Goal: Task Accomplishment & Management: Manage account settings

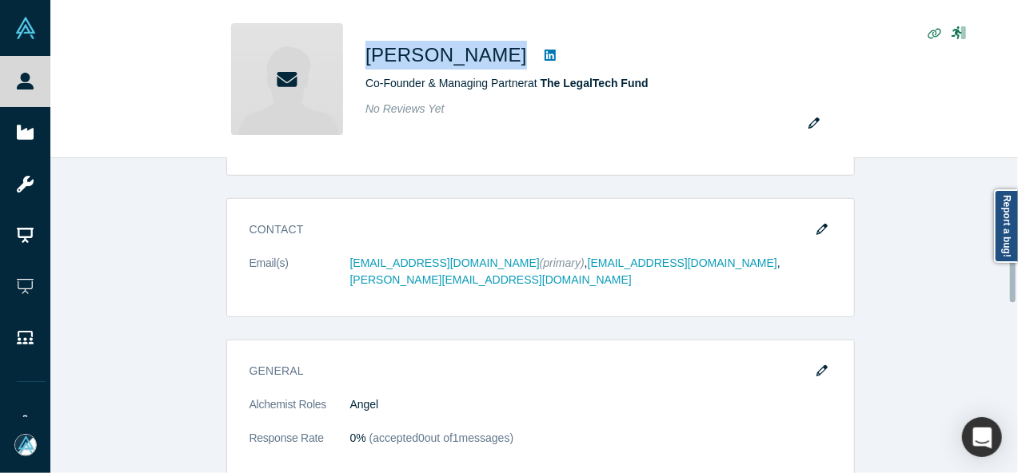
scroll to position [639, 0]
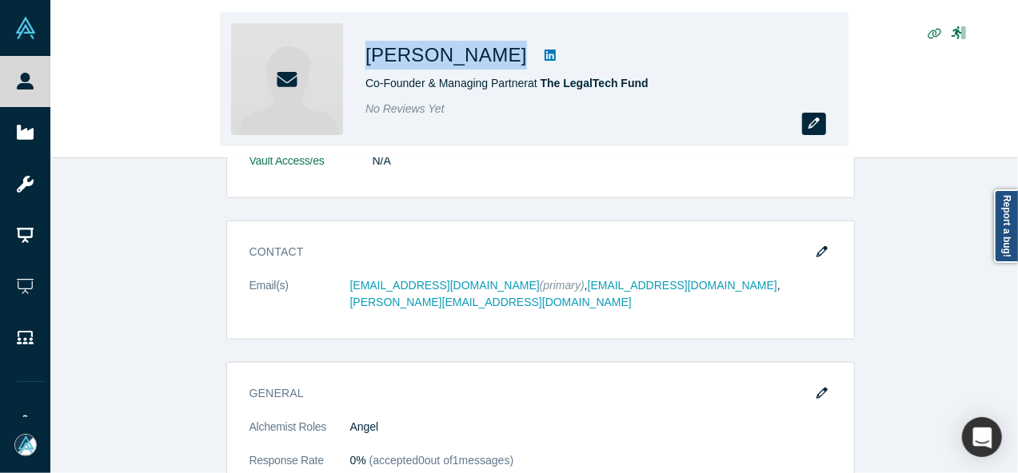
click at [809, 125] on icon "button" at bounding box center [813, 123] width 11 height 11
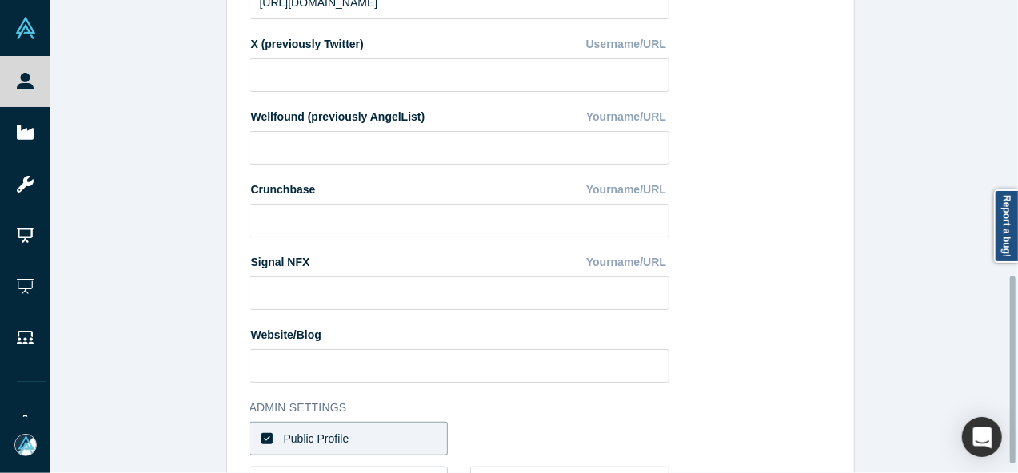
scroll to position [711, 0]
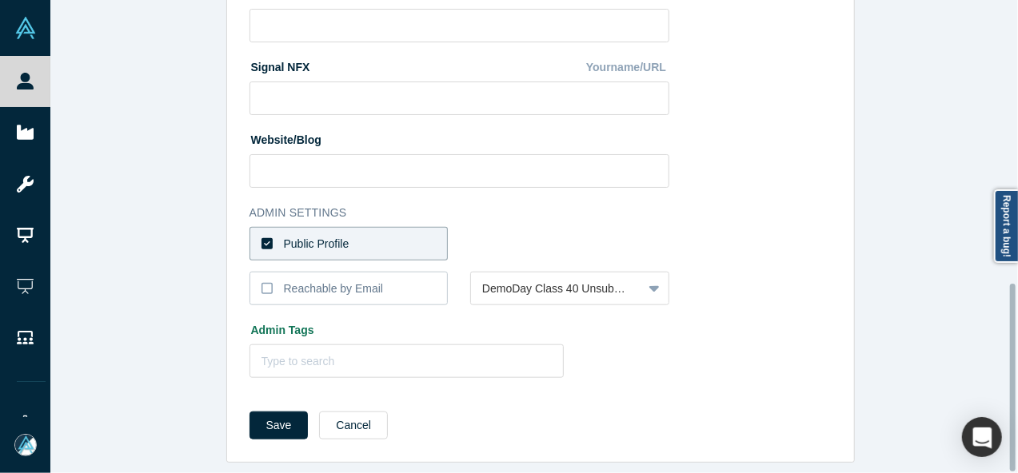
drag, startPoint x: 356, startPoint y: 228, endPoint x: 412, endPoint y: 228, distance: 56.0
click at [357, 228] on label "Public Profile" at bounding box center [348, 244] width 199 height 34
click at [0, 0] on input "Public Profile" at bounding box center [0, 0] width 0 height 0
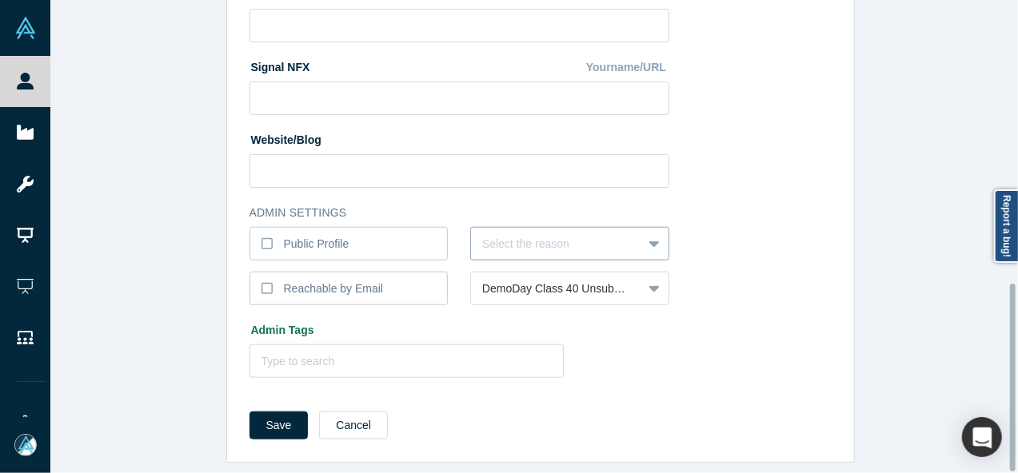
click at [483, 234] on div at bounding box center [556, 244] width 149 height 20
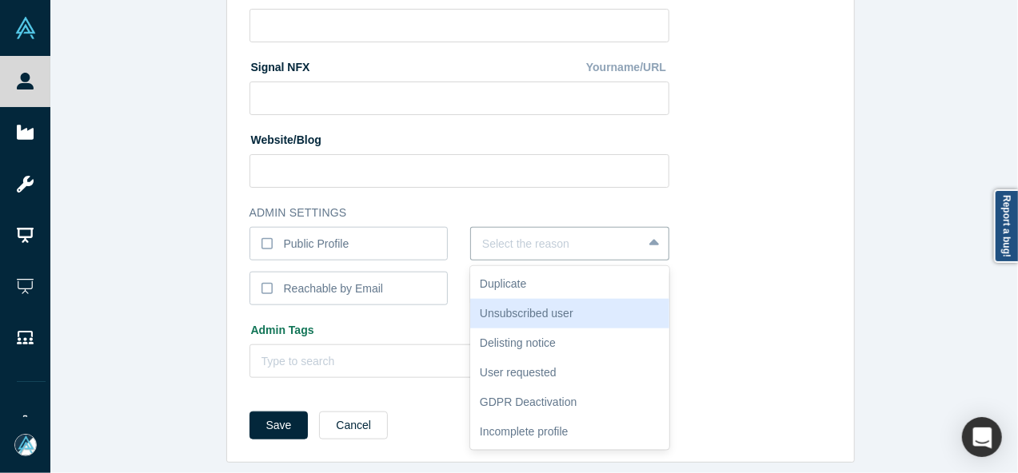
click at [532, 299] on div "Unsubscribed user" at bounding box center [569, 314] width 199 height 30
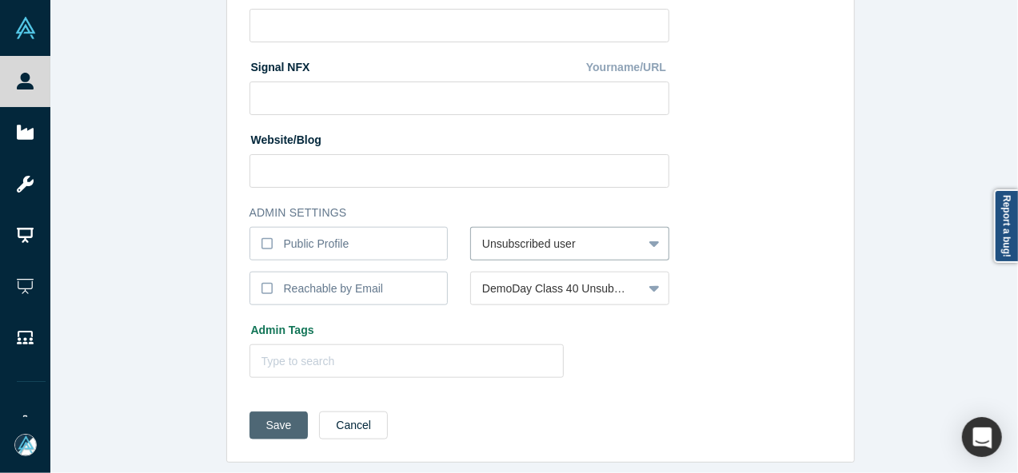
click at [282, 418] on button "Save" at bounding box center [278, 426] width 59 height 28
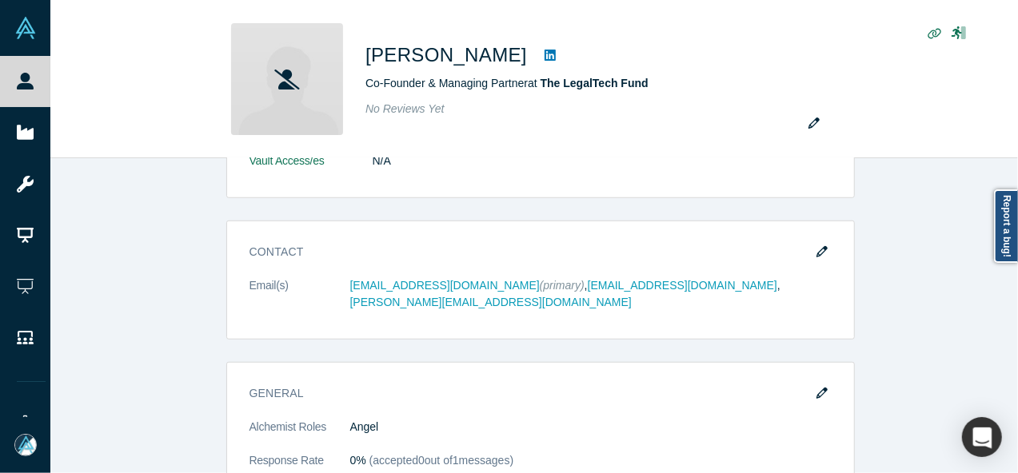
scroll to position [0, 0]
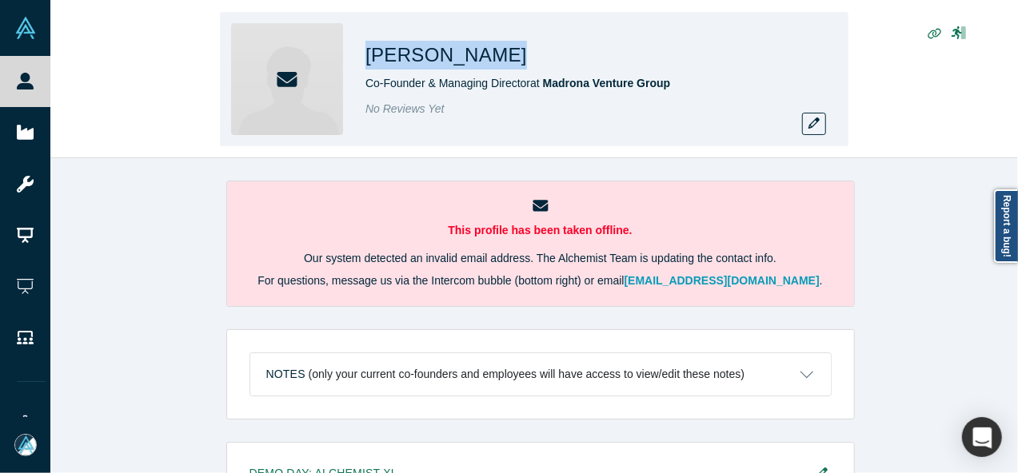
drag, startPoint x: 365, startPoint y: 49, endPoint x: 476, endPoint y: 49, distance: 111.1
click at [476, 49] on div "Tom Alberg" at bounding box center [589, 55] width 448 height 29
copy h1 "Tom Alberg"
click at [986, 127] on div "Tom Alberg Co-Founder & Managing Director at Madrona Venture Group No Reviews Y…" at bounding box center [533, 79] width 967 height 157
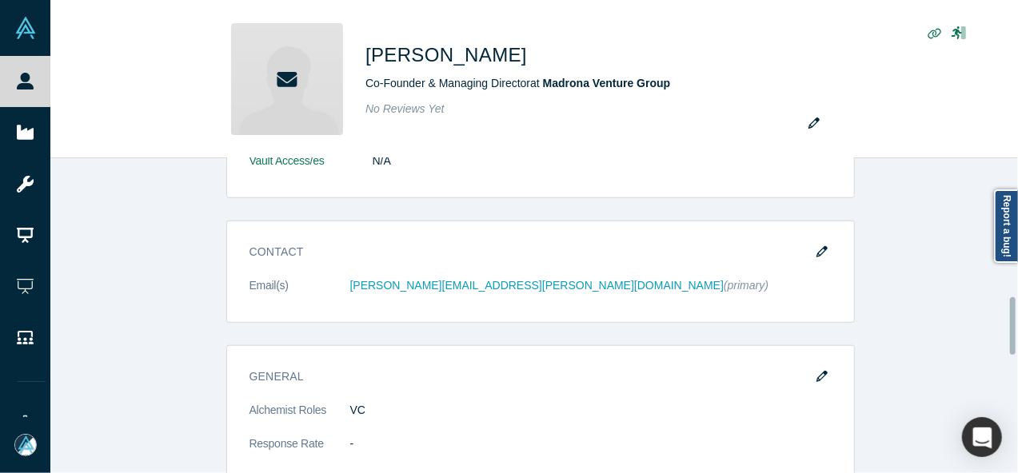
scroll to position [639, 0]
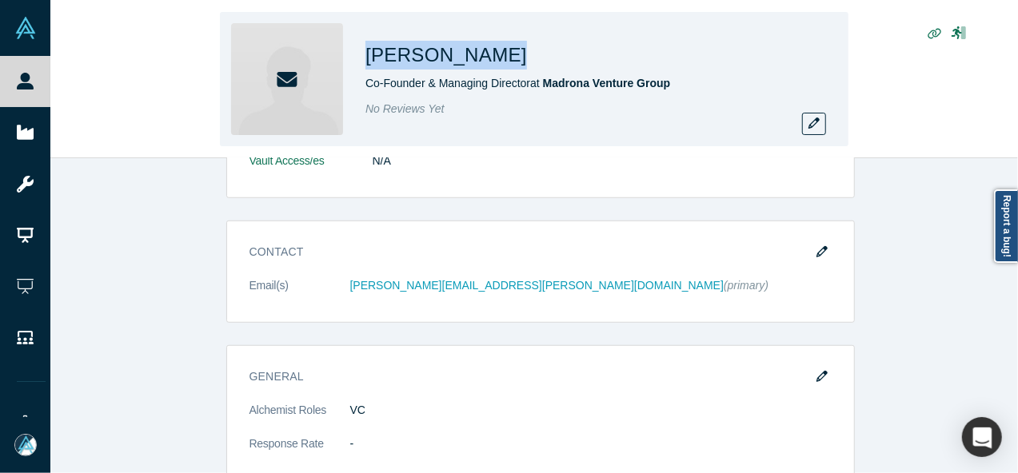
drag, startPoint x: 368, startPoint y: 52, endPoint x: 467, endPoint y: 55, distance: 98.4
click at [467, 55] on div "Tom Alberg" at bounding box center [589, 55] width 448 height 29
copy h1 "Tom Alberg"
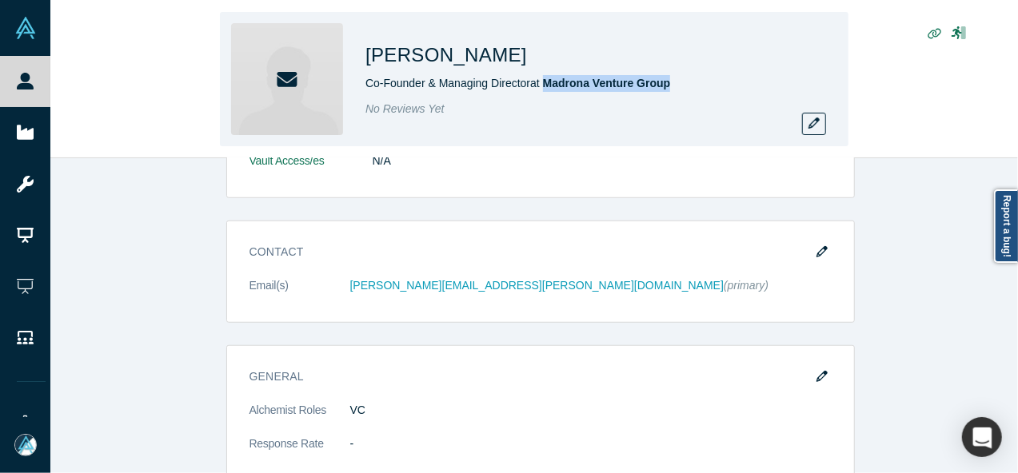
drag, startPoint x: 548, startPoint y: 92, endPoint x: 676, endPoint y: 84, distance: 128.1
click at [676, 84] on div "Tom Alberg Co-Founder & Managing Director at Madrona Venture Group No Reviews Y…" at bounding box center [589, 79] width 448 height 112
copy span "Madrona Venture Group"
click at [815, 130] on button "button" at bounding box center [814, 124] width 24 height 22
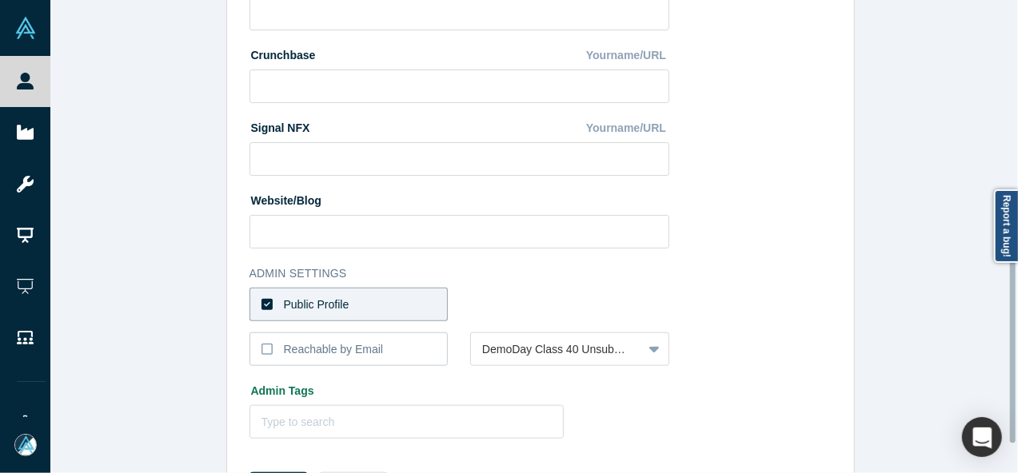
click at [316, 301] on div "Public Profile" at bounding box center [317, 305] width 66 height 17
click at [0, 0] on input "Public Profile" at bounding box center [0, 0] width 0 height 0
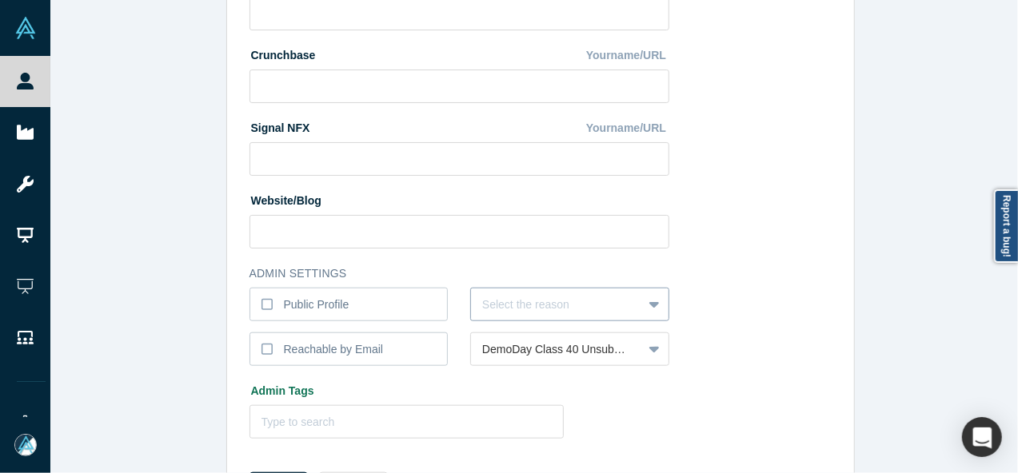
scroll to position [683, 0]
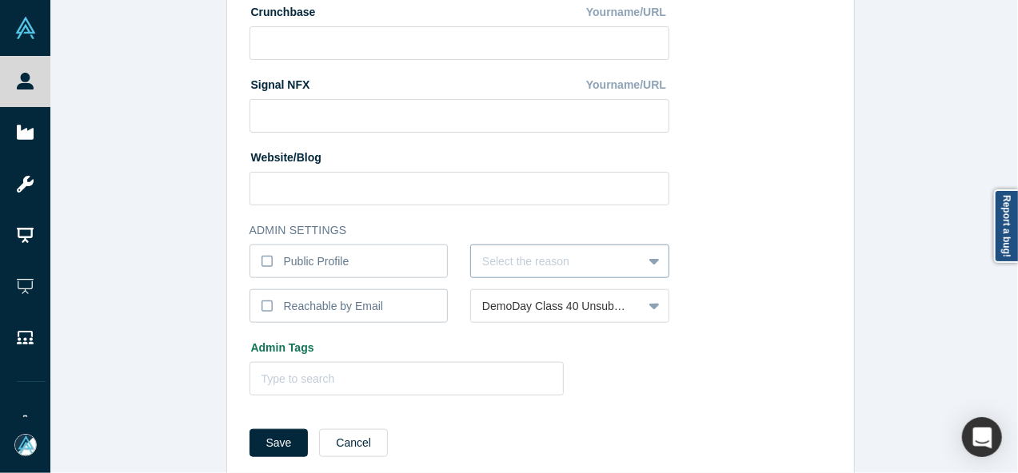
click at [528, 278] on div "Select the reason" at bounding box center [569, 262] width 199 height 34
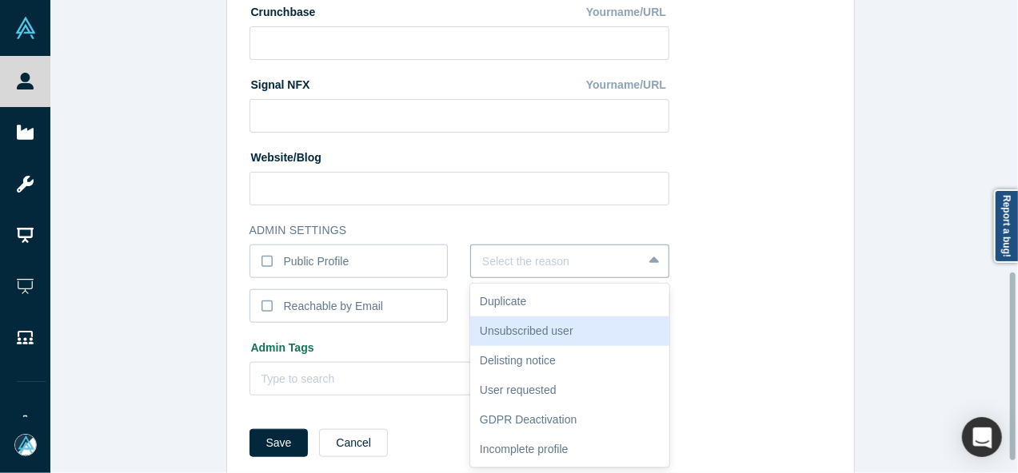
click at [513, 331] on div "Unsubscribed user" at bounding box center [569, 332] width 199 height 30
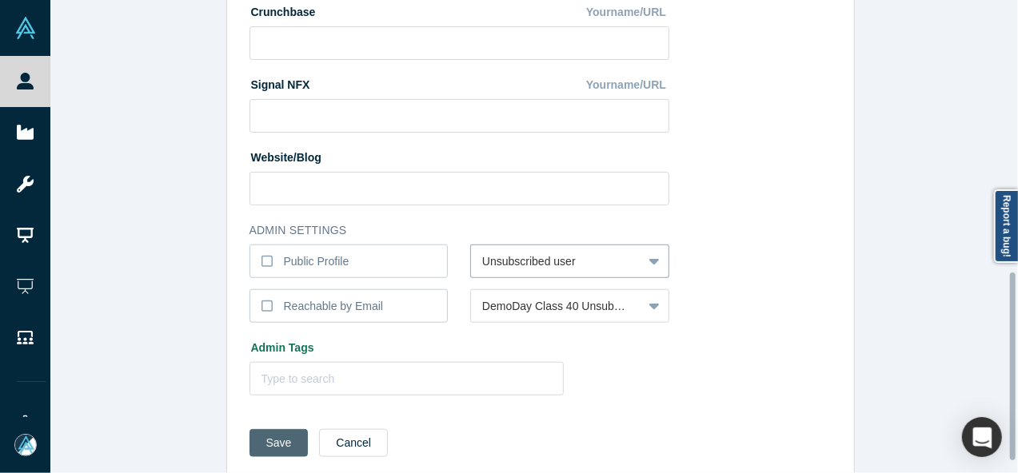
click at [272, 440] on button "Save" at bounding box center [278, 443] width 59 height 28
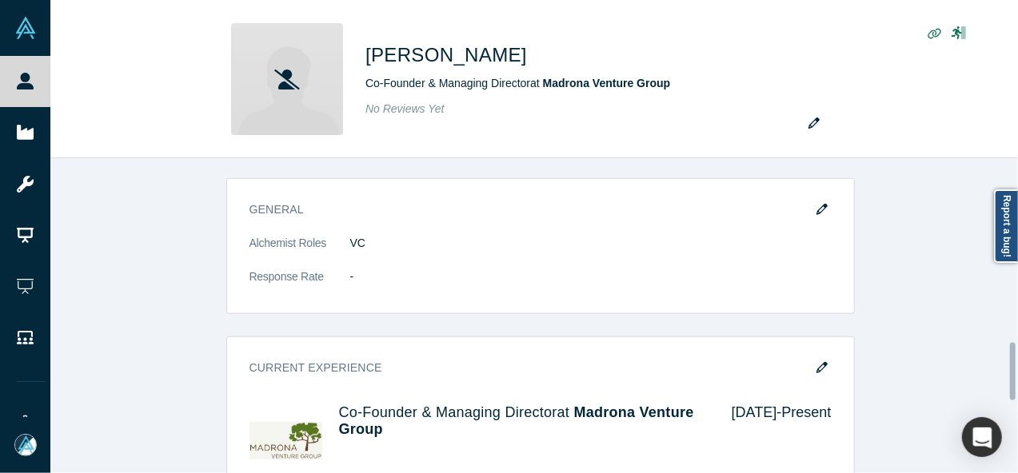
scroll to position [799, 0]
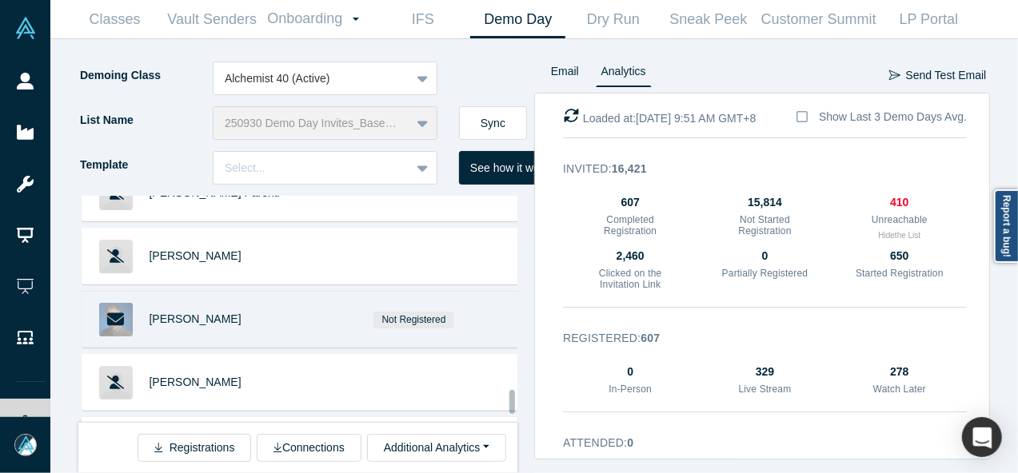
scroll to position [4653, 0]
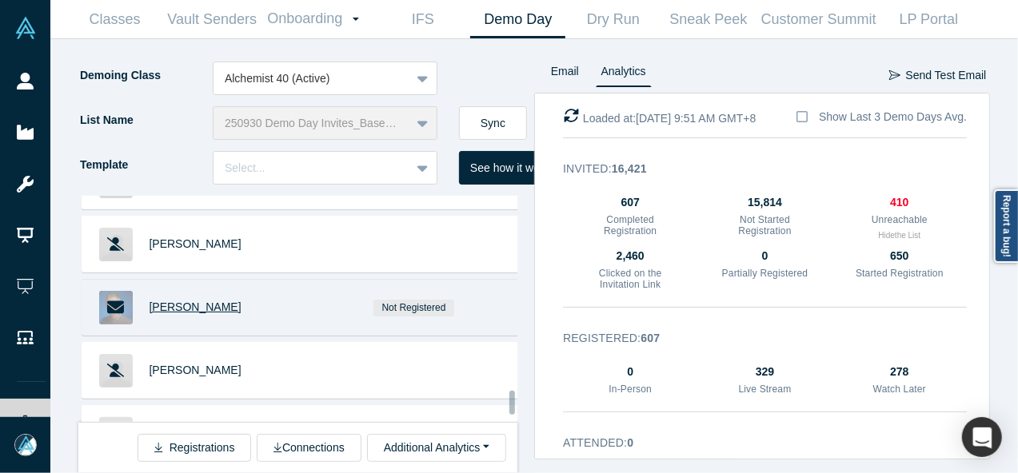
click at [158, 301] on span "Gene Frantz" at bounding box center [195, 307] width 92 height 13
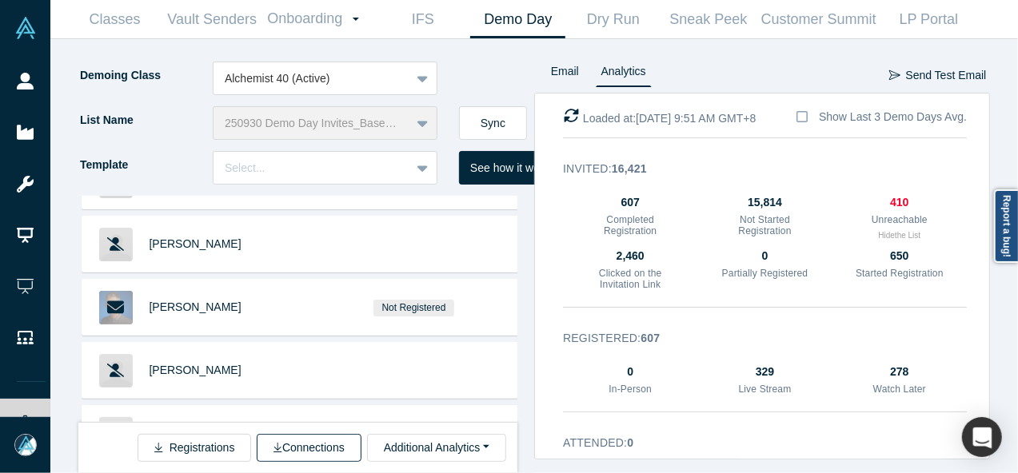
drag, startPoint x: 203, startPoint y: 390, endPoint x: 265, endPoint y: 447, distance: 83.7
click at [202, 427] on span "Steve Rocco" at bounding box center [195, 433] width 92 height 13
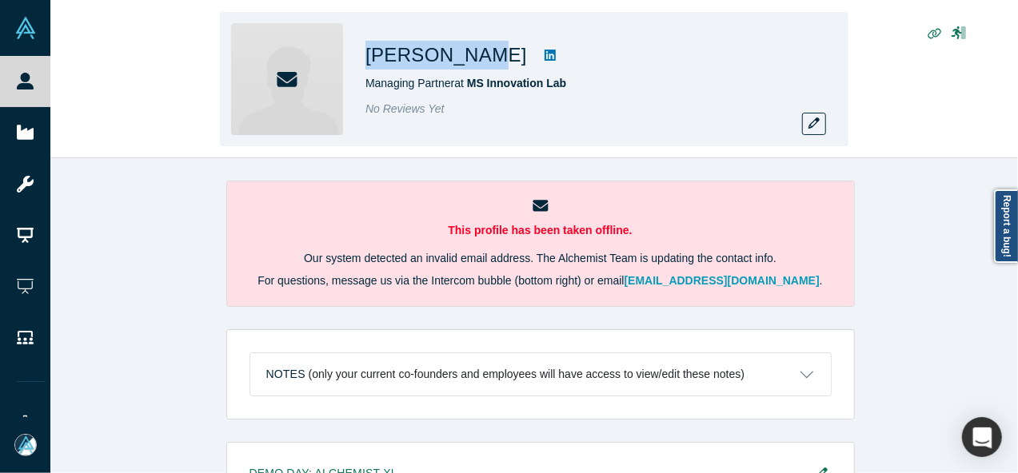
drag, startPoint x: 362, startPoint y: 54, endPoint x: 467, endPoint y: 54, distance: 104.7
click at [467, 54] on div "Steve Rocco Managing Partner at MS Innovation Lab No Reviews Yet" at bounding box center [534, 79] width 628 height 134
copy h1 "Steve Rocco"
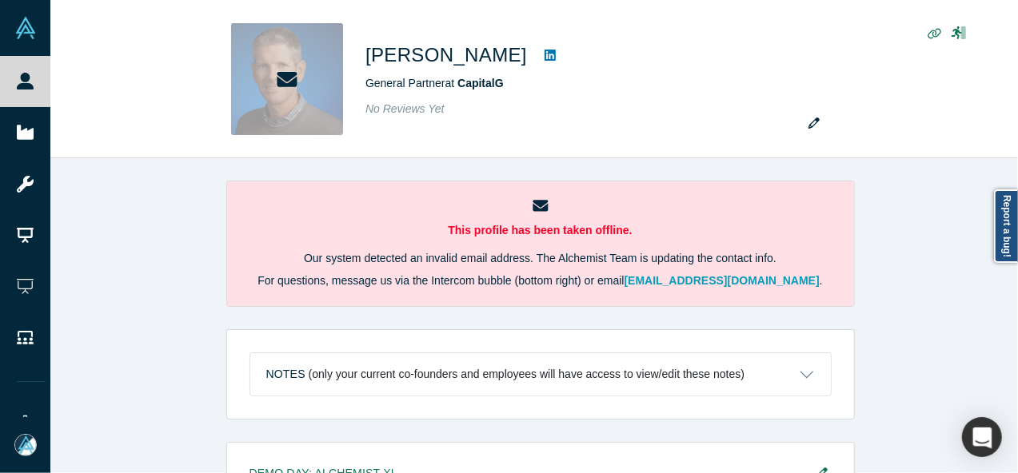
click at [930, 350] on div "This profile has been taken offline. Our system detected an invalid email addre…" at bounding box center [539, 321] width 979 height 327
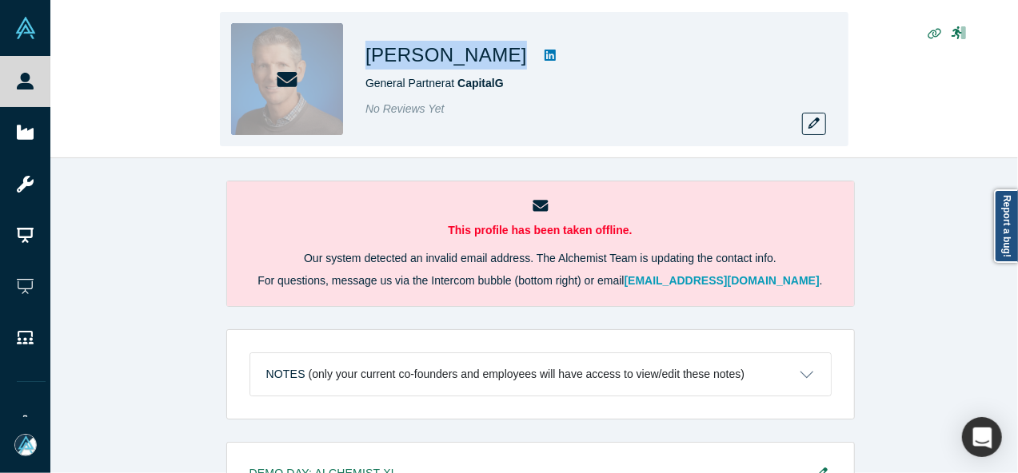
drag, startPoint x: 361, startPoint y: 68, endPoint x: 473, endPoint y: 62, distance: 112.1
click at [473, 62] on div "[PERSON_NAME] General Partner at CapitalG No Reviews Yet" at bounding box center [534, 79] width 628 height 134
copy div "[PERSON_NAME]"
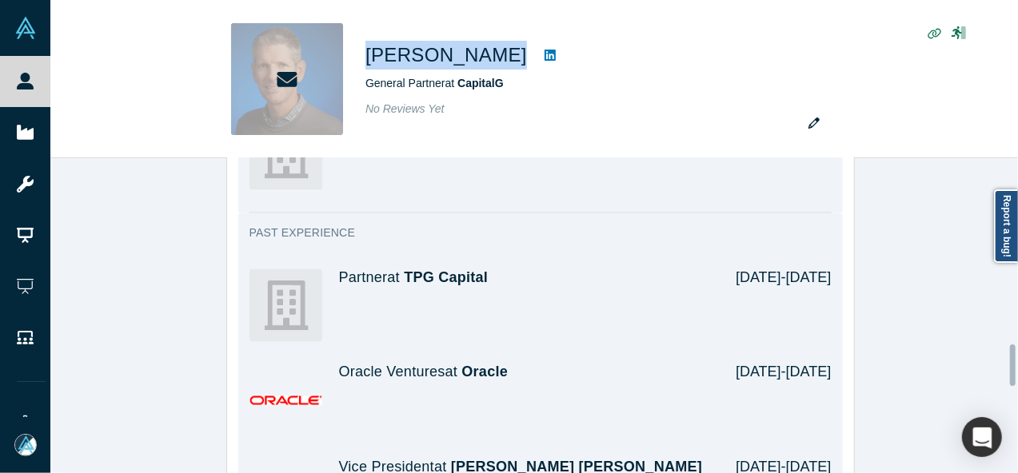
scroll to position [1279, 0]
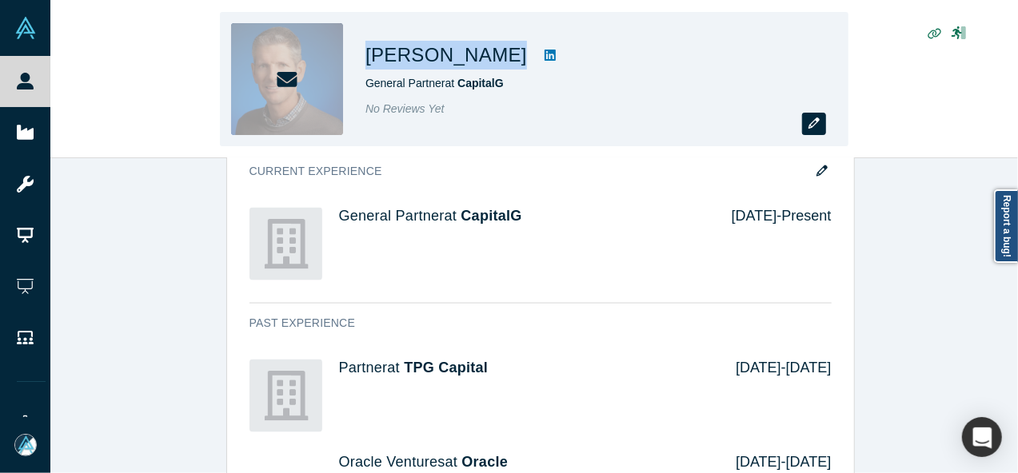
click at [812, 125] on icon "button" at bounding box center [813, 123] width 11 height 11
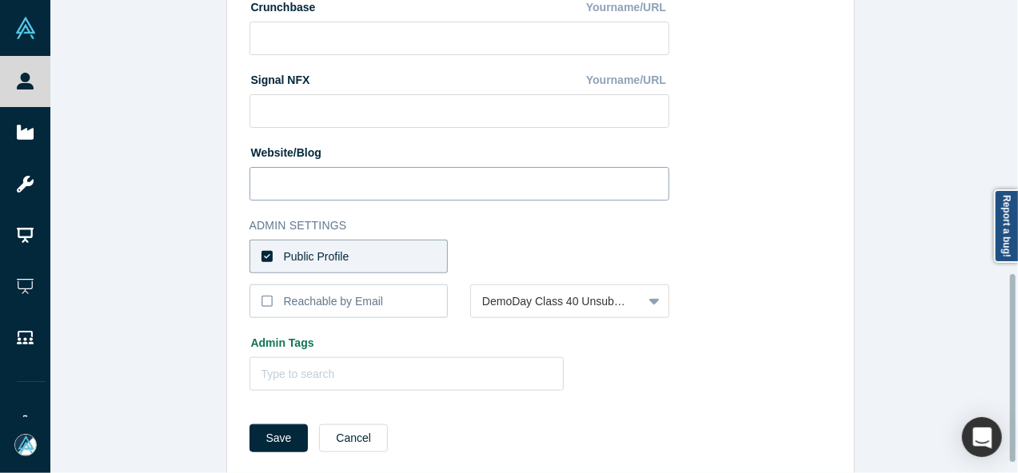
scroll to position [711, 0]
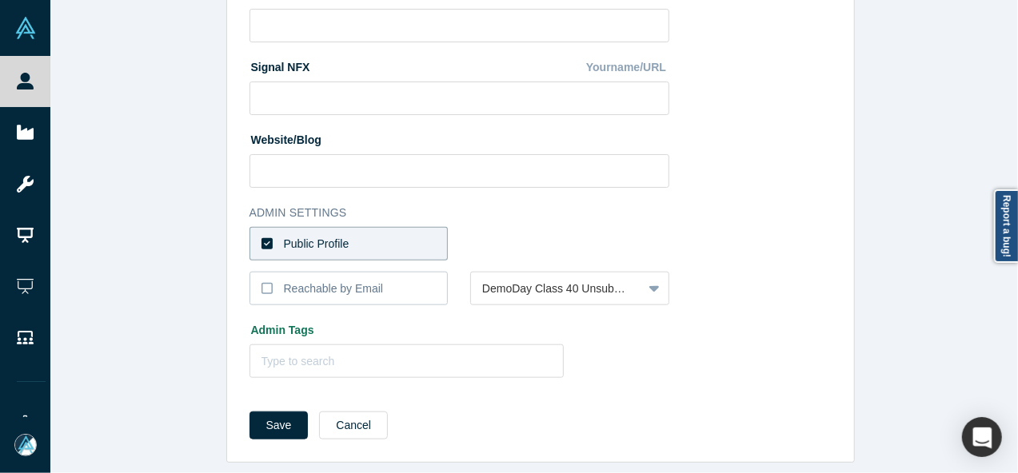
click at [297, 236] on div "Public Profile" at bounding box center [317, 244] width 66 height 17
click at [0, 0] on input "Public Profile" at bounding box center [0, 0] width 0 height 0
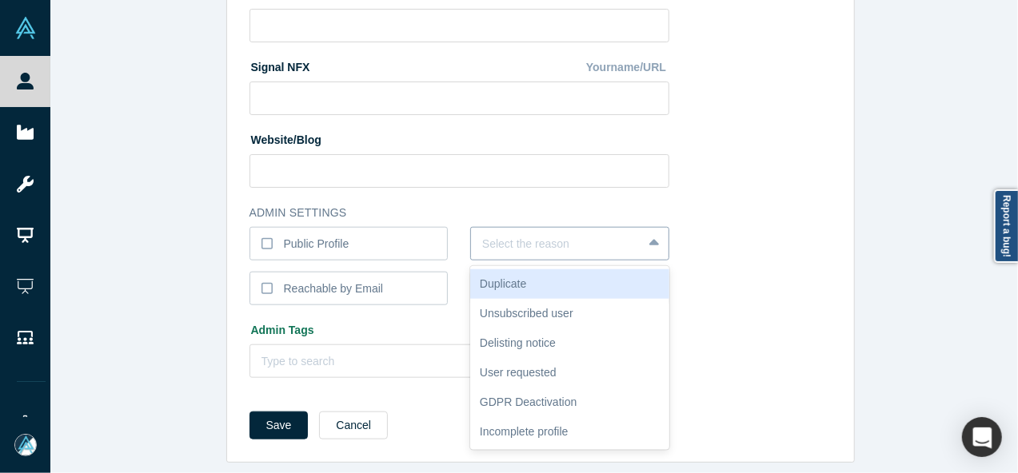
click at [482, 234] on div at bounding box center [556, 244] width 149 height 20
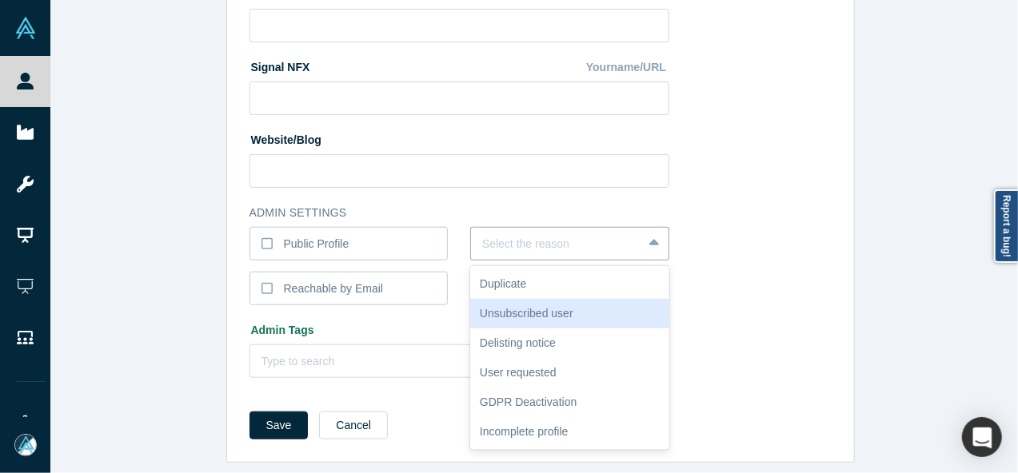
click at [515, 308] on div "Unsubscribed user" at bounding box center [569, 314] width 199 height 30
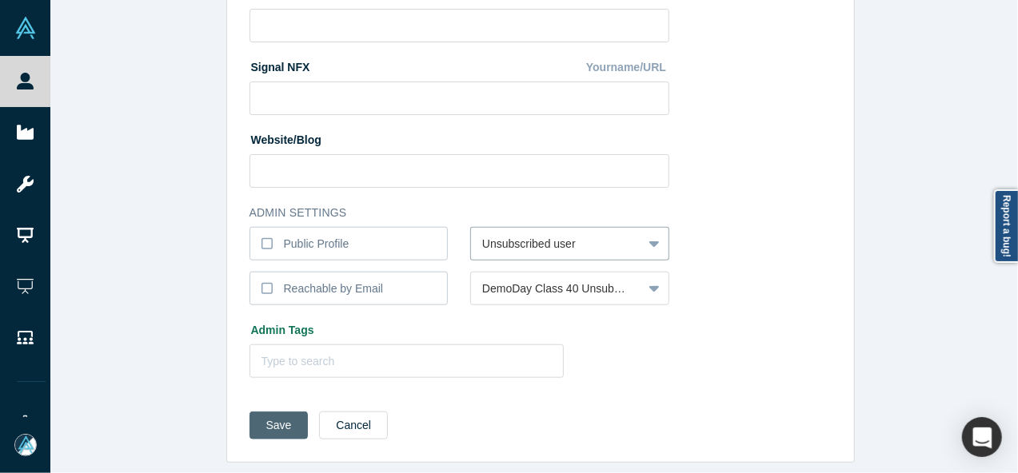
click at [273, 415] on button "Save" at bounding box center [278, 426] width 59 height 28
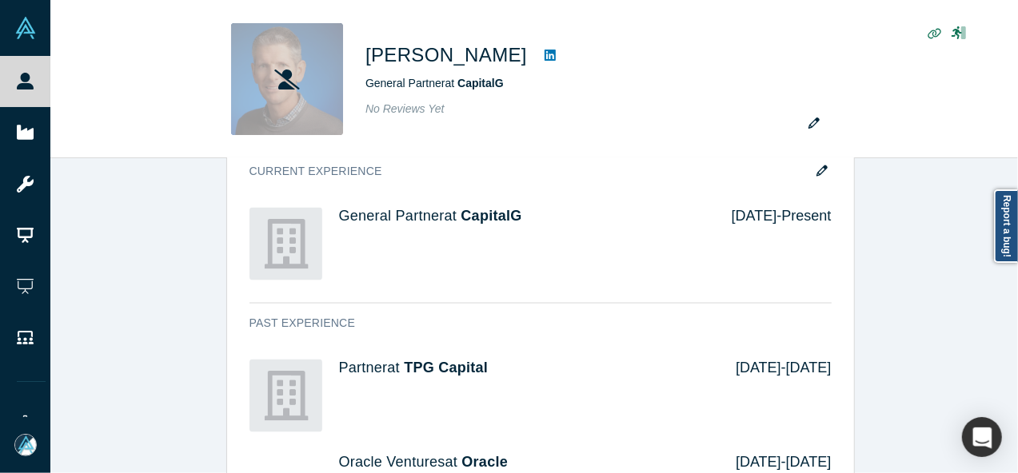
scroll to position [0, 0]
